Goal: Communication & Community: Answer question/provide support

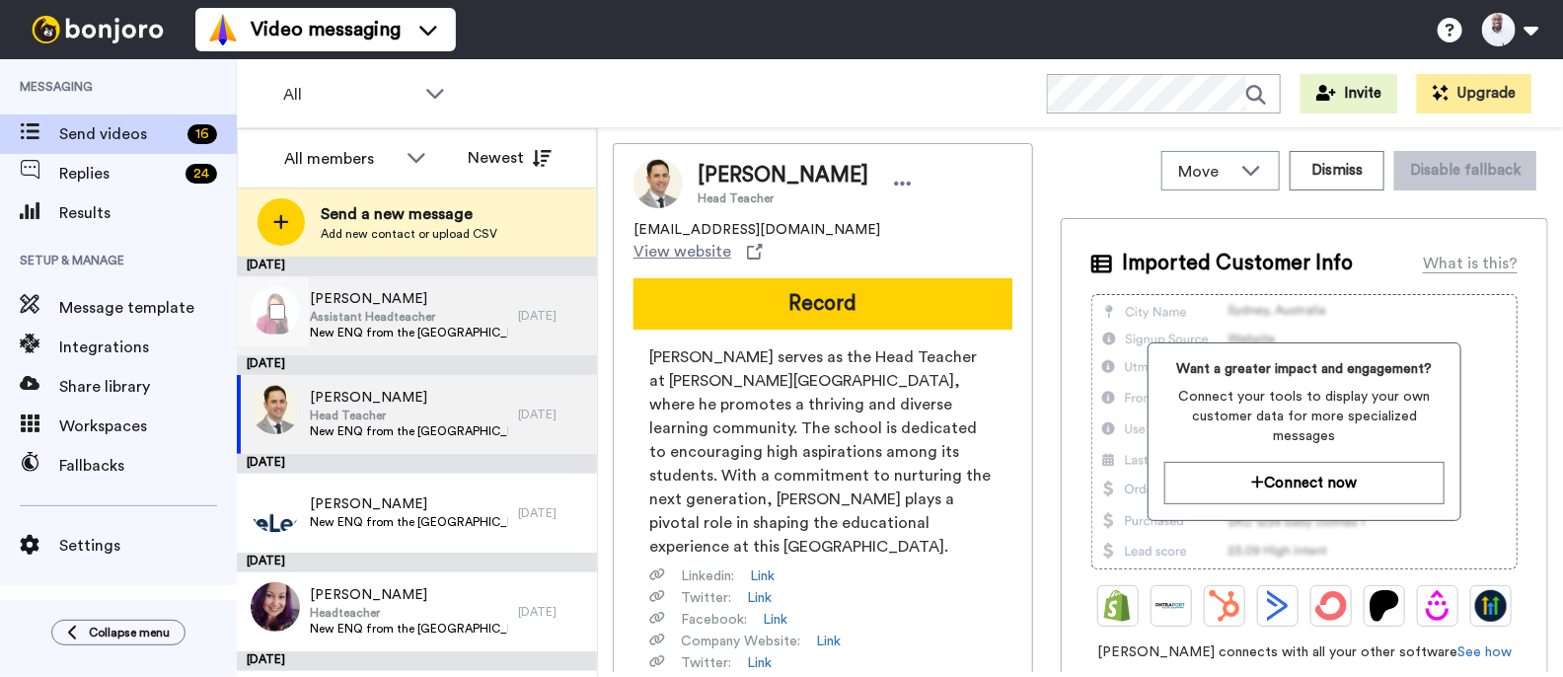
click at [385, 306] on span "[PERSON_NAME]" at bounding box center [409, 299] width 198 height 20
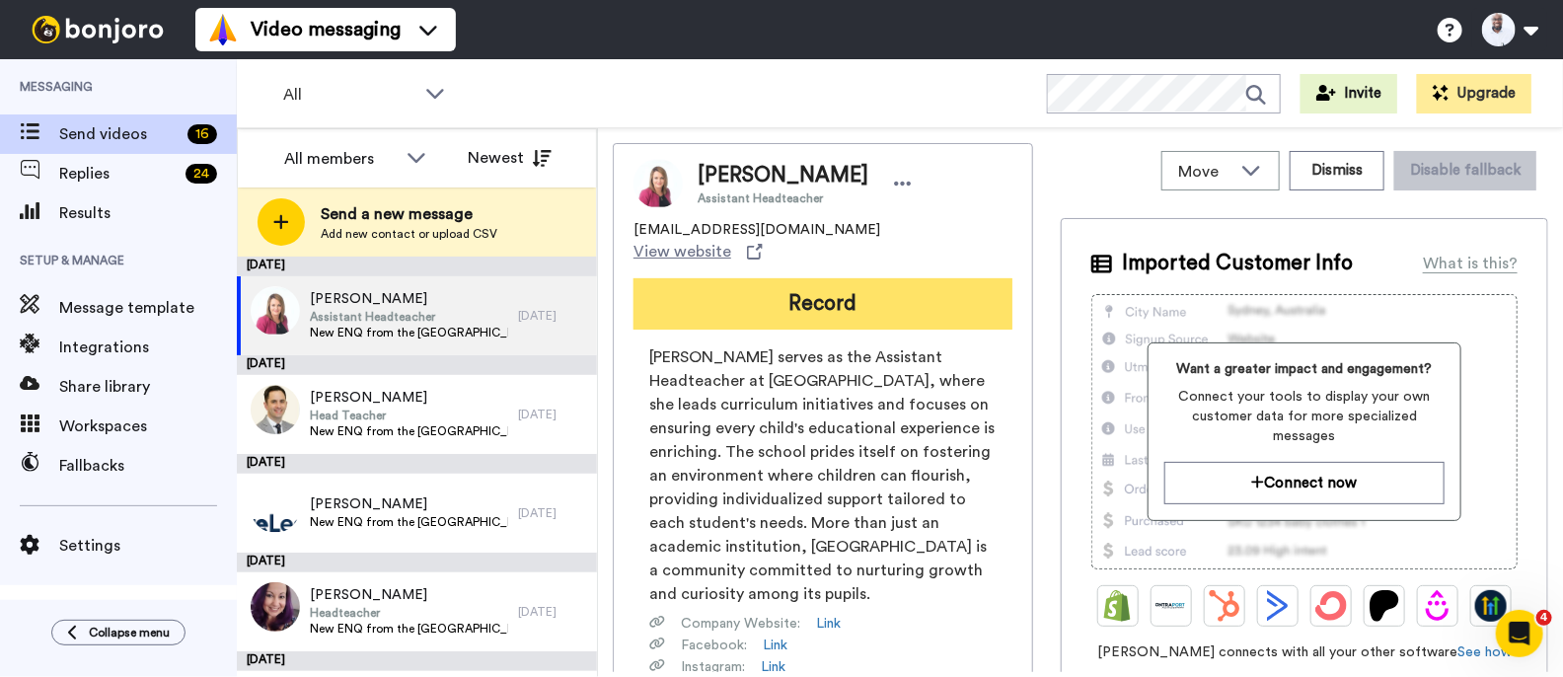
click at [801, 278] on button "Record" at bounding box center [822, 303] width 379 height 51
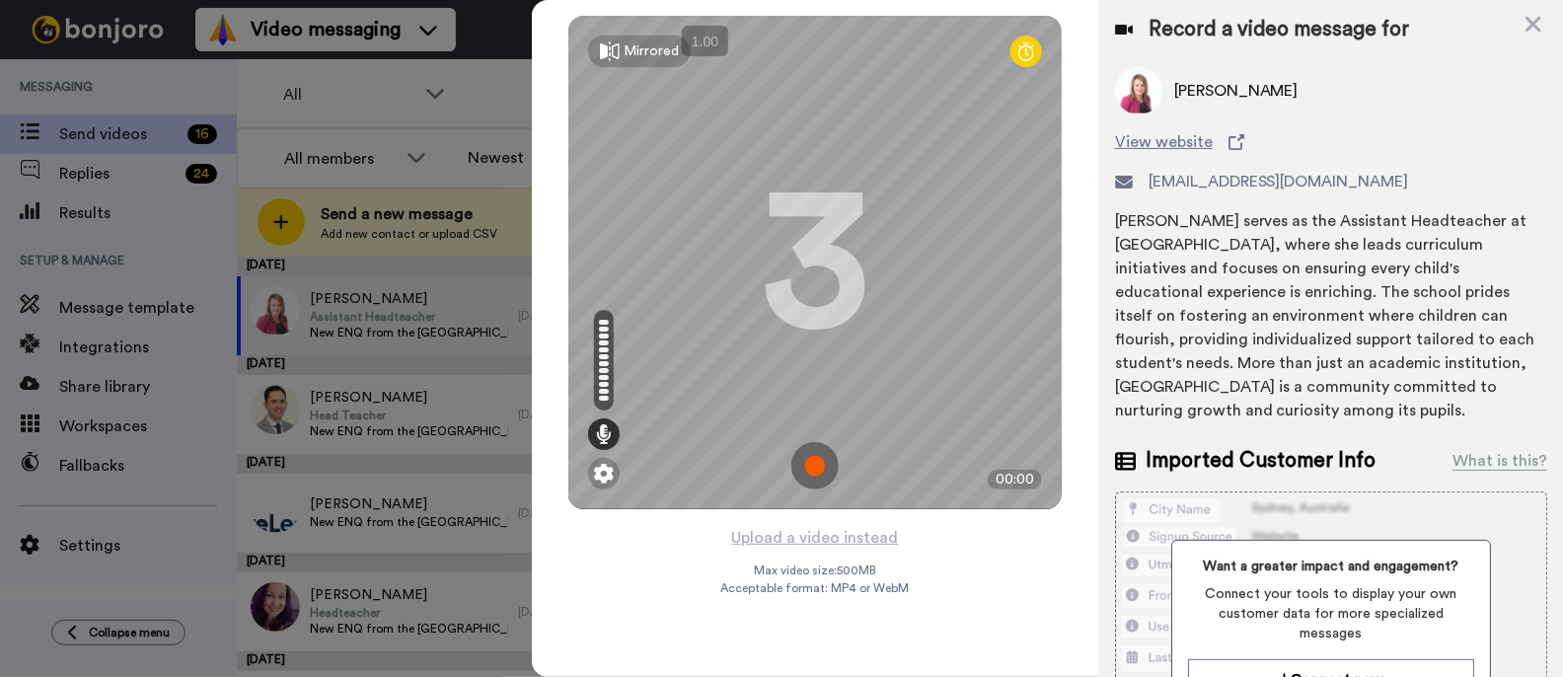
click at [824, 460] on img at bounding box center [814, 465] width 47 height 47
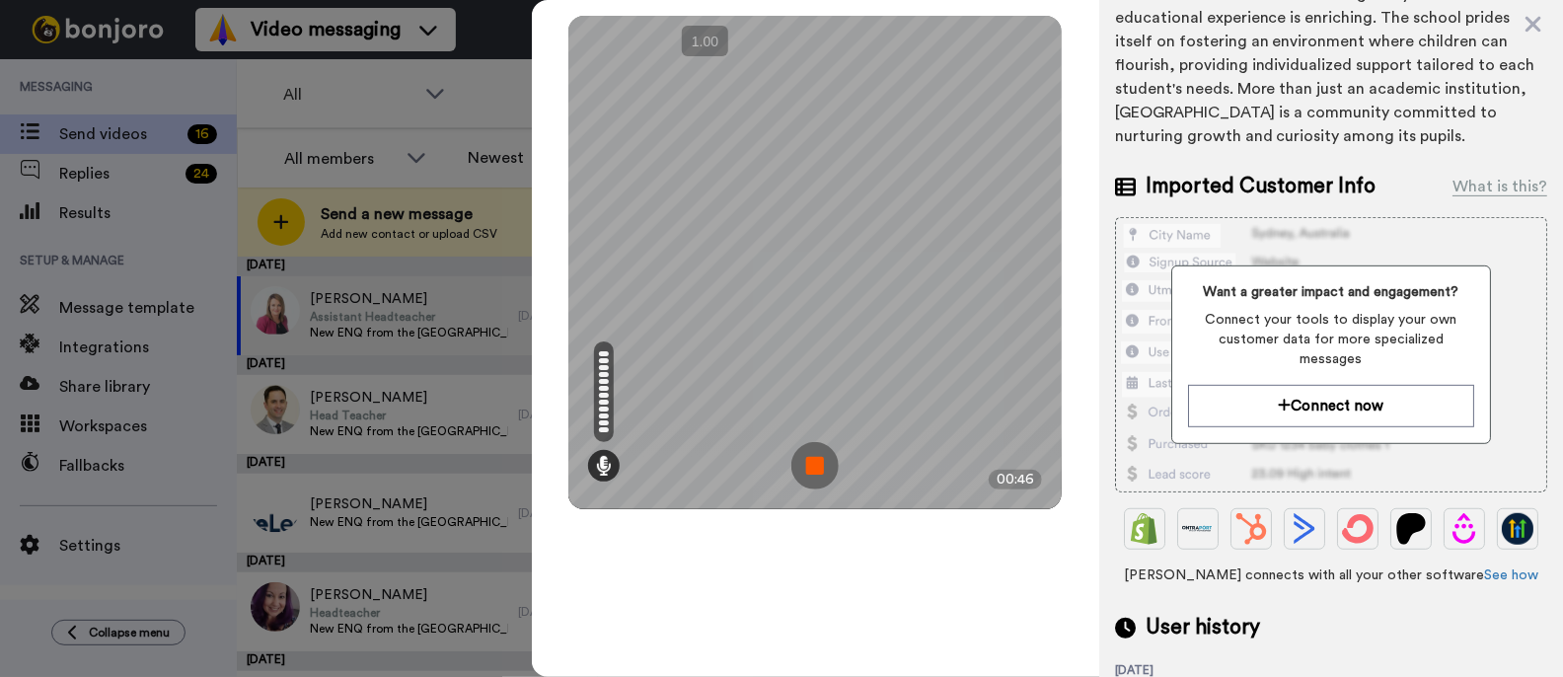
scroll to position [342, 0]
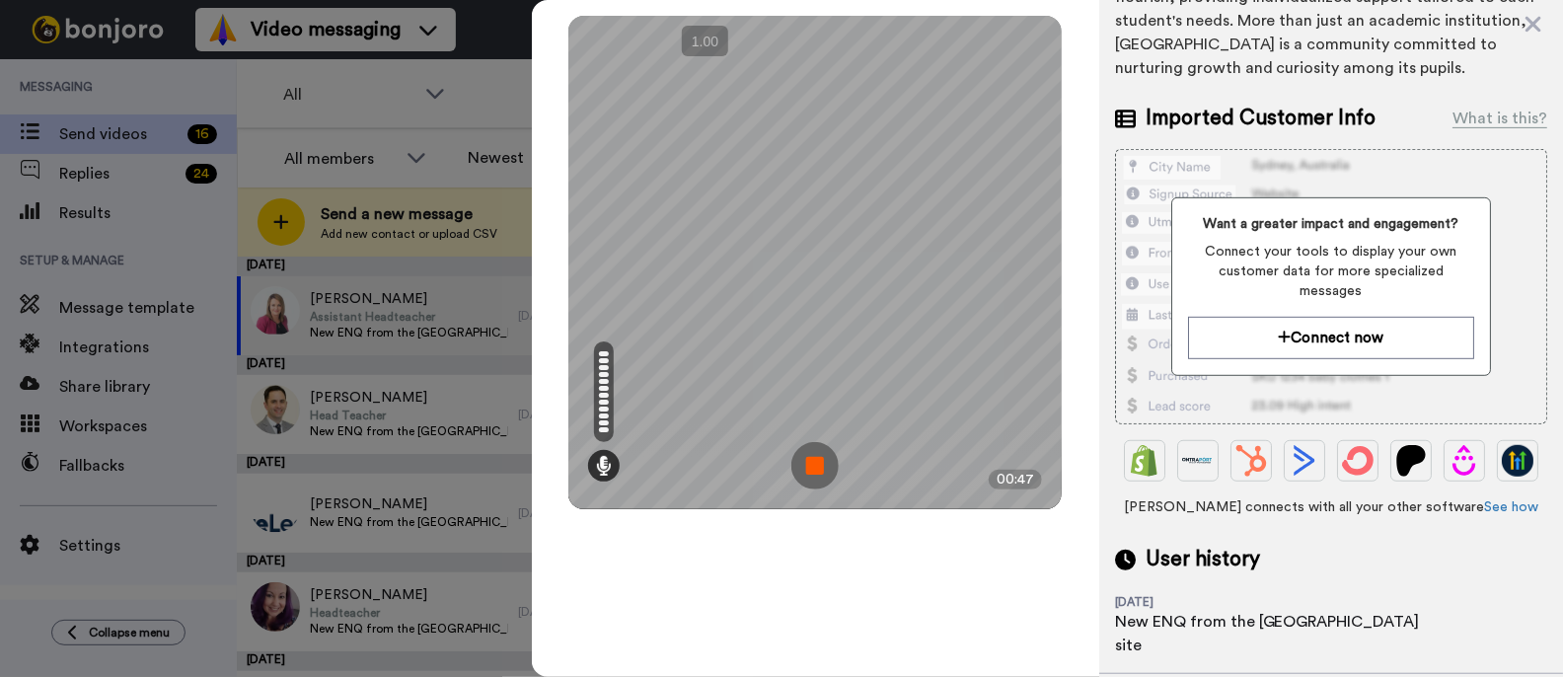
click at [800, 478] on img at bounding box center [814, 465] width 47 height 47
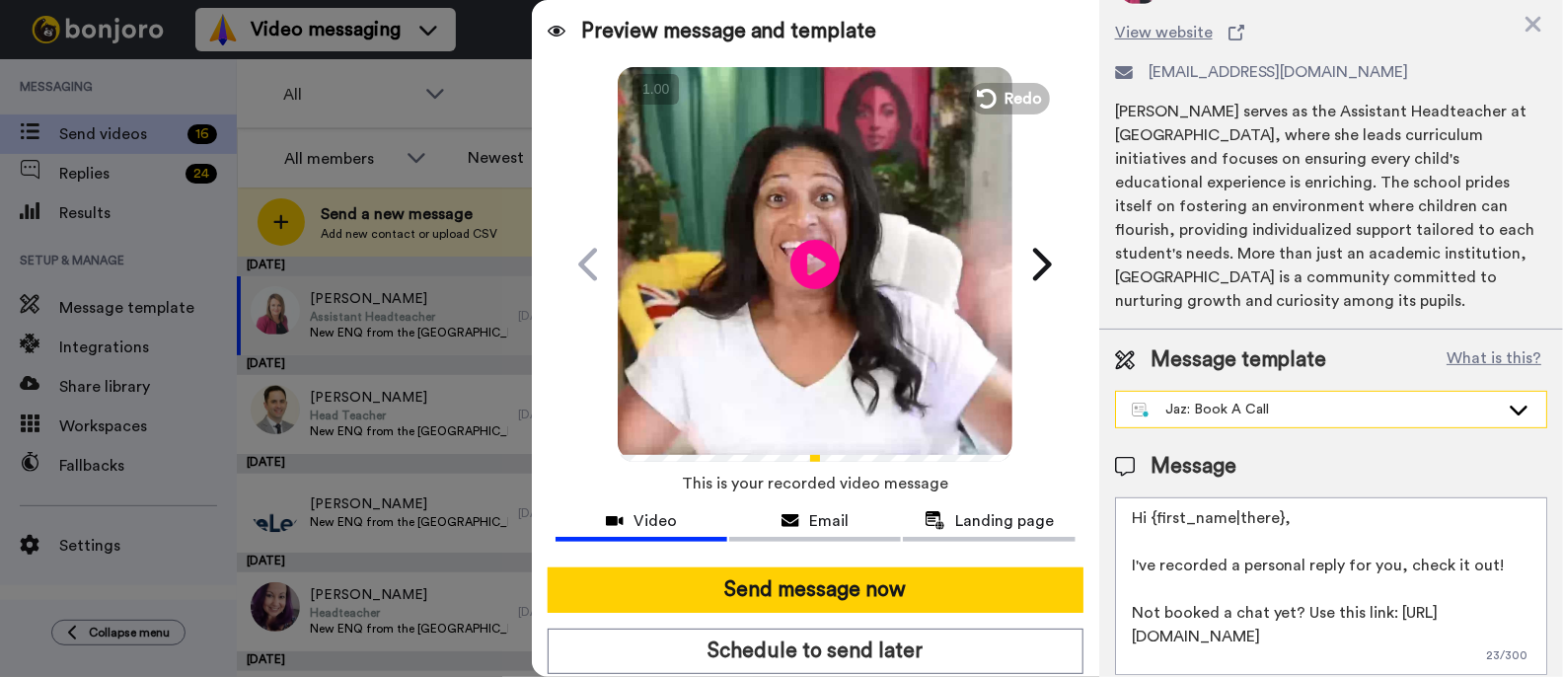
scroll to position [122, 0]
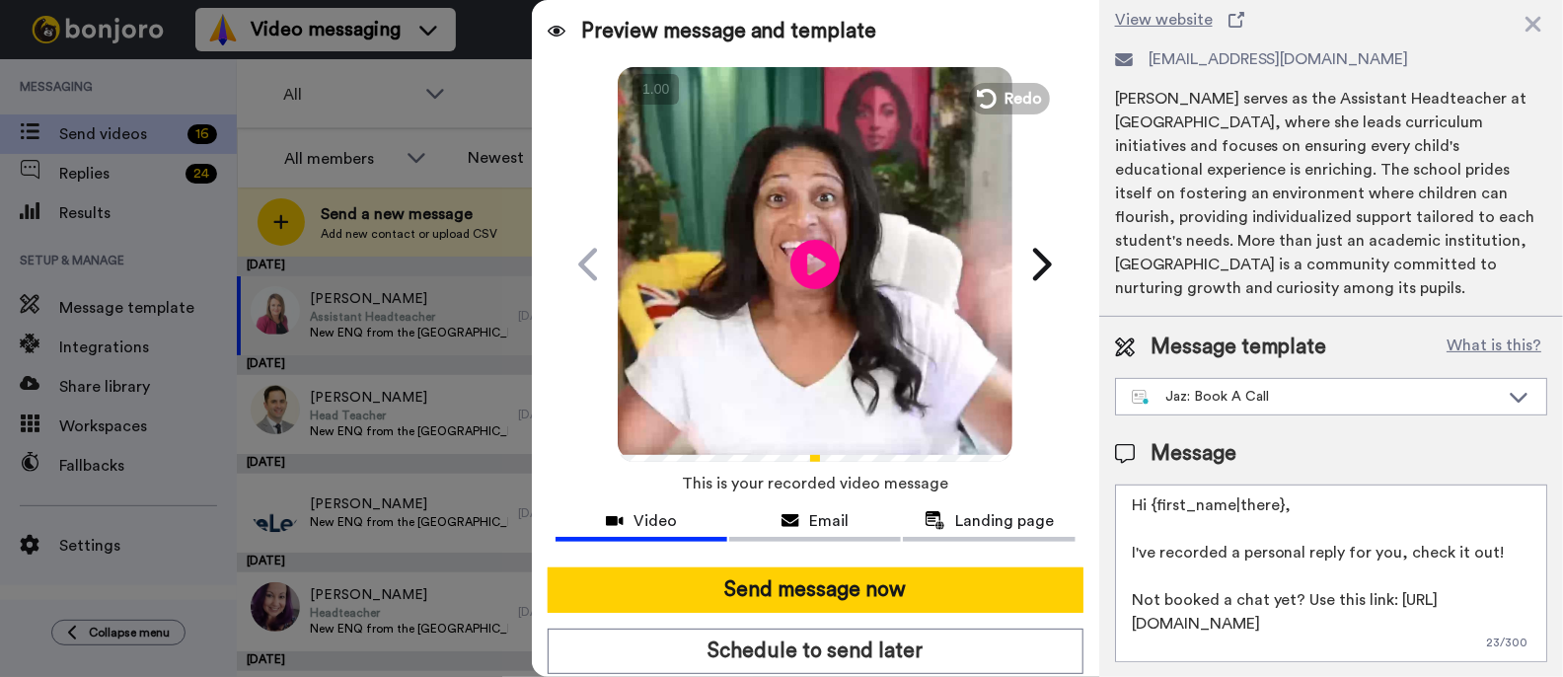
click at [1241, 604] on textarea "Hi {first_name|there}, I've recorded a personal reply for you, check it out! No…" at bounding box center [1331, 573] width 432 height 178
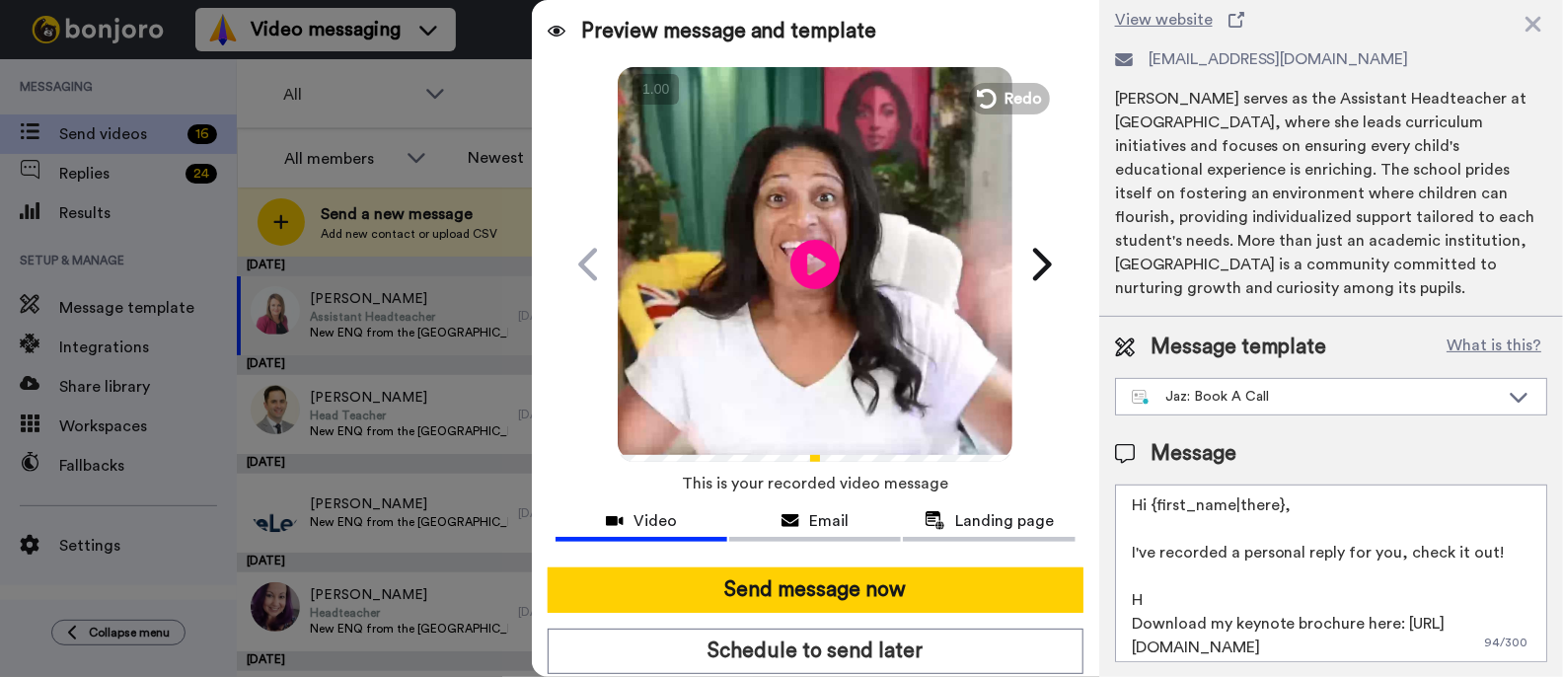
type textarea "Hi {first_name|there}, I've recorded a personal reply for you, check it out! No…"
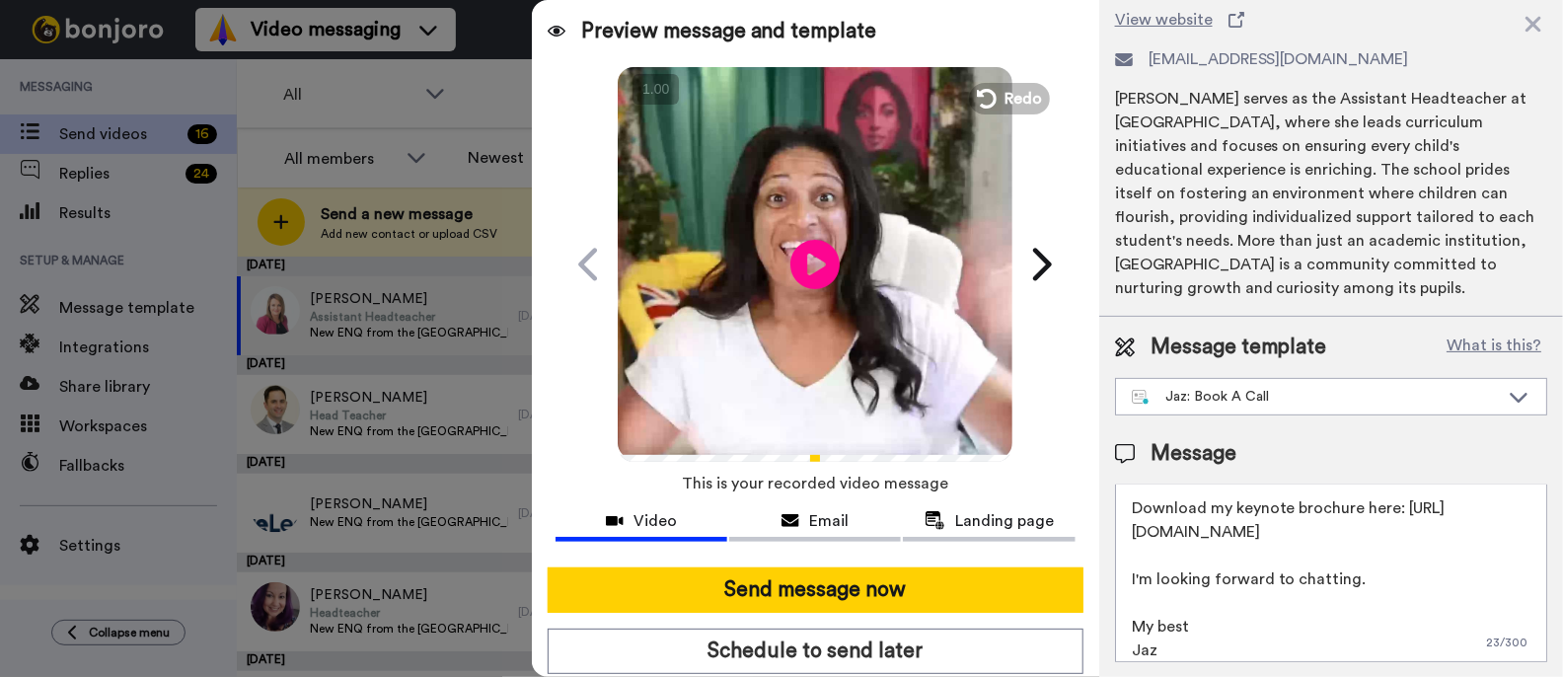
scroll to position [165, 0]
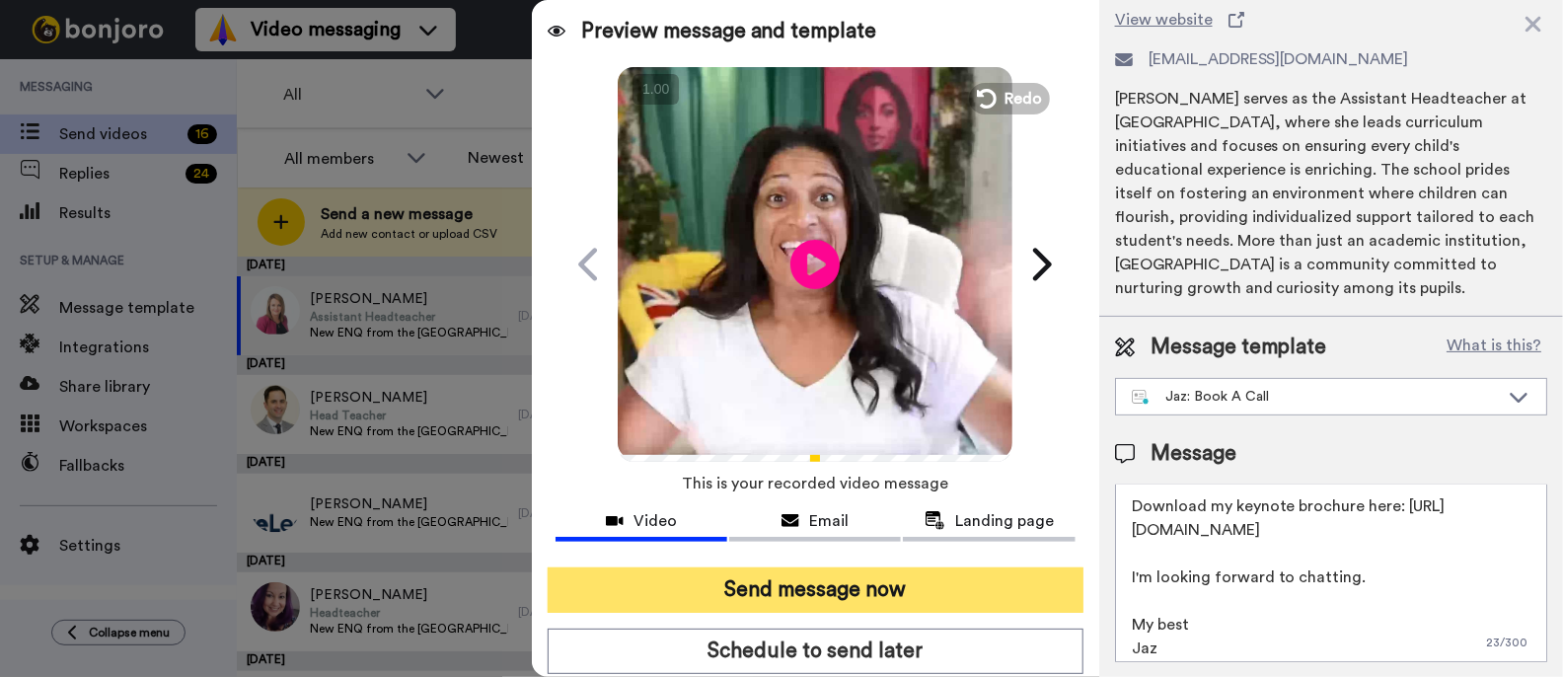
click at [971, 599] on button "Send message now" at bounding box center [816, 589] width 536 height 45
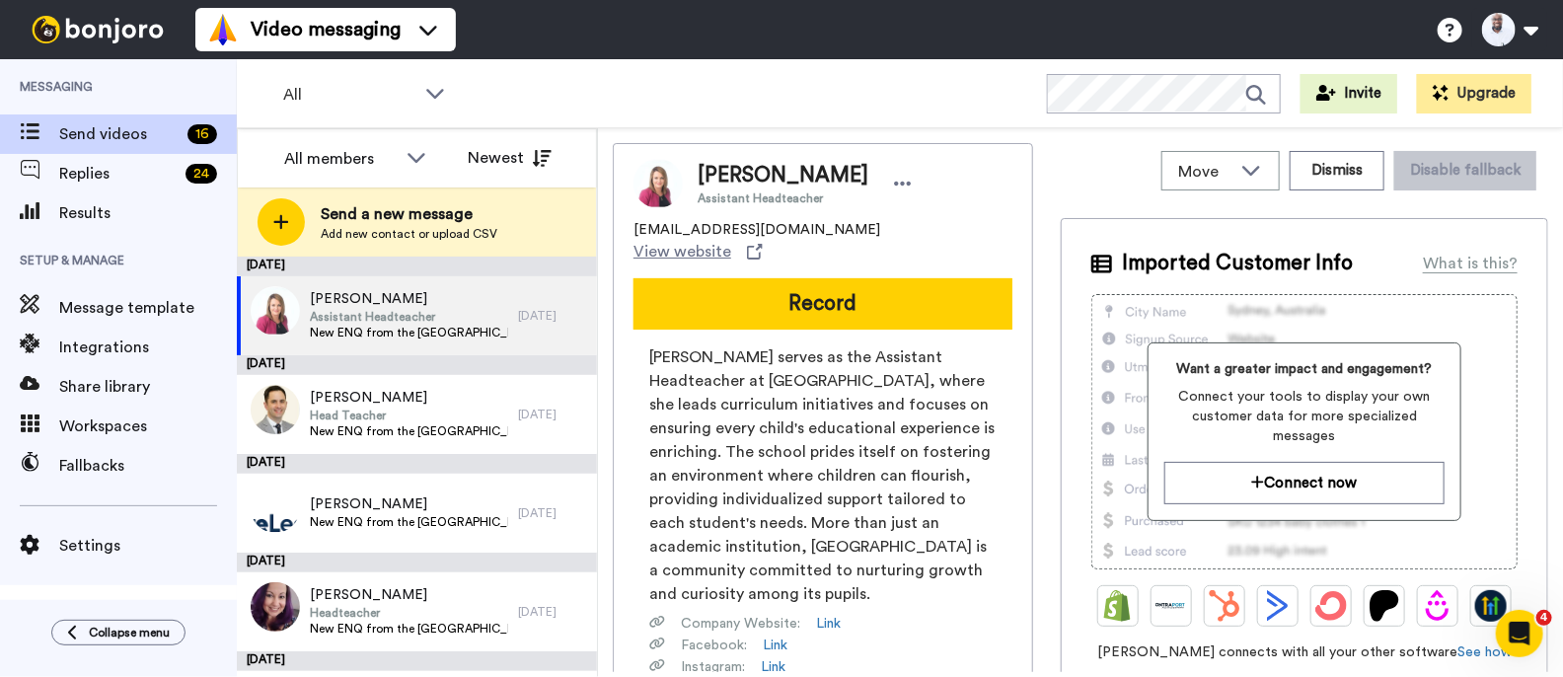
scroll to position [0, 0]
